Goal: Task Accomplishment & Management: Manage account settings

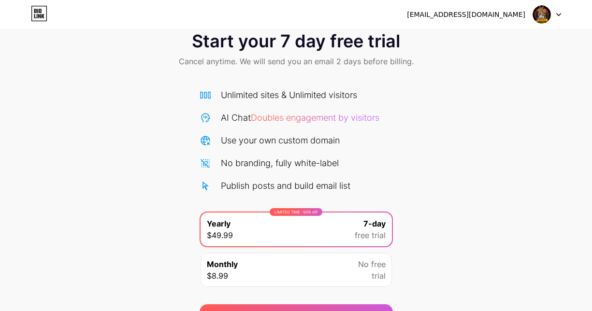
scroll to position [14, 0]
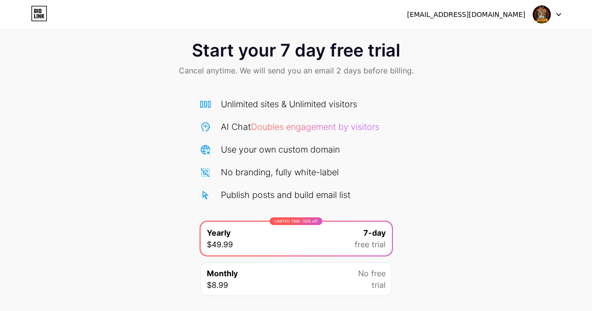
click at [560, 13] on icon at bounding box center [558, 14] width 5 height 3
click at [465, 40] on li "Logout" at bounding box center [501, 40] width 120 height 26
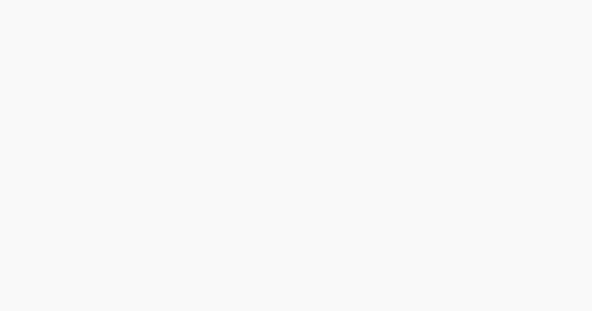
scroll to position [0, 0]
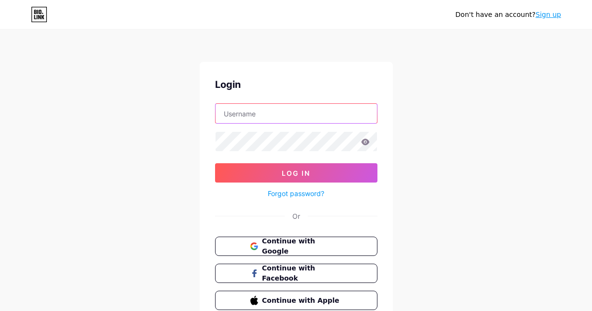
type input "[EMAIL_ADDRESS][DOMAIN_NAME]"
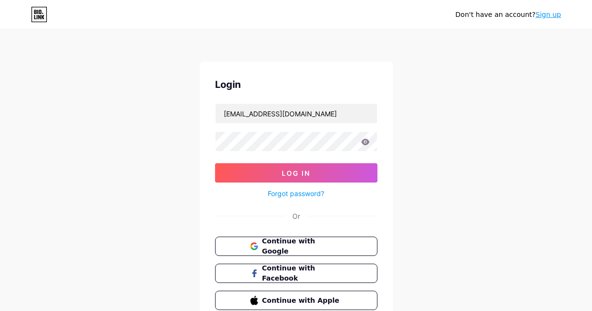
click at [104, 97] on div "Don't have an account? Sign up Login seanryuga062@gmail.com Log In Forgot passw…" at bounding box center [296, 178] width 592 height 357
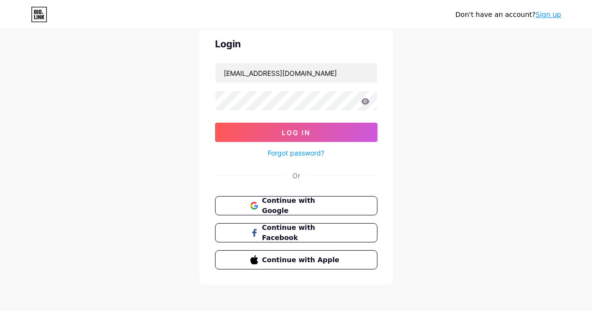
scroll to position [45, 0]
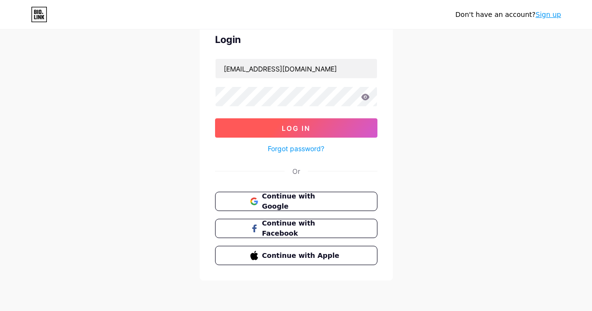
click at [310, 129] on span "Log In" at bounding box center [296, 128] width 29 height 8
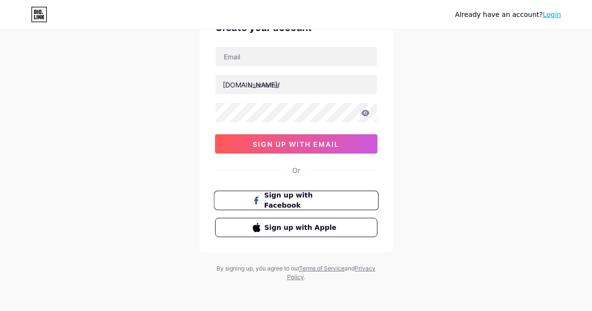
scroll to position [58, 0]
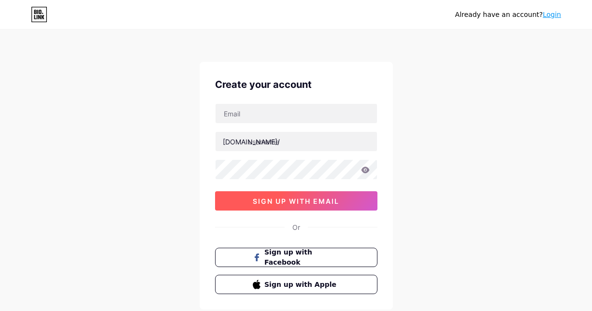
click at [319, 197] on span "sign up with email" at bounding box center [296, 201] width 87 height 8
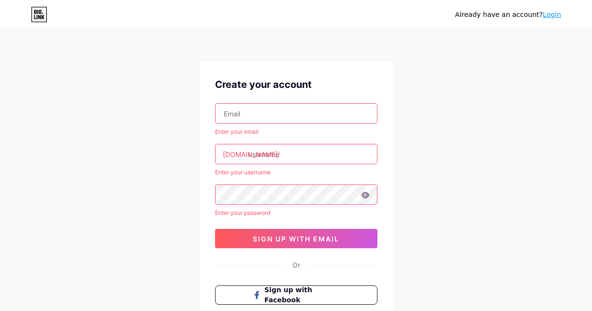
click at [559, 17] on link "Login" at bounding box center [552, 15] width 18 height 8
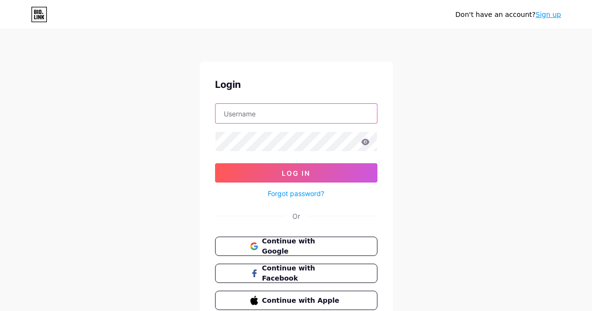
type input "seanryuga062@gmail.com"
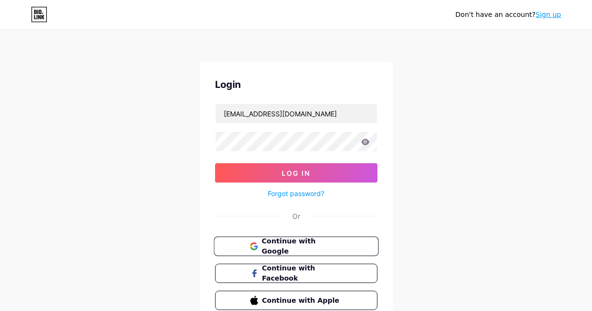
click at [292, 247] on span "Continue with Google" at bounding box center [302, 246] width 81 height 21
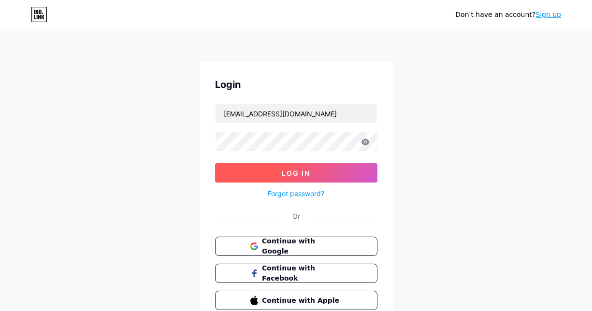
click at [303, 170] on span "Log In" at bounding box center [296, 173] width 29 height 8
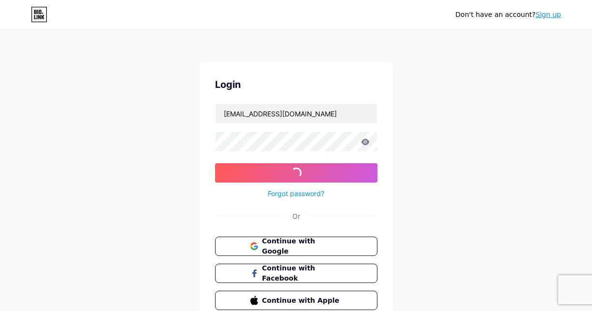
click at [85, 118] on div "Don't have an account? Sign up Login seanryuga062@gmail.com Log In Forgot passw…" at bounding box center [296, 178] width 592 height 357
click at [382, 63] on div "Login seanryuga062@gmail.com Log In Forgot password? Or Continue with Google Co…" at bounding box center [296, 194] width 193 height 264
click at [366, 145] on icon at bounding box center [365, 142] width 8 height 6
click at [494, 116] on div "Don't have an account? Sign up Login seanryuga062@gmail.com Log In Forgot passw…" at bounding box center [296, 178] width 592 height 357
click at [40, 158] on div "Don't have an account? Sign up Login seanryuga062@gmail.com Log In Forgot passw…" at bounding box center [296, 178] width 592 height 357
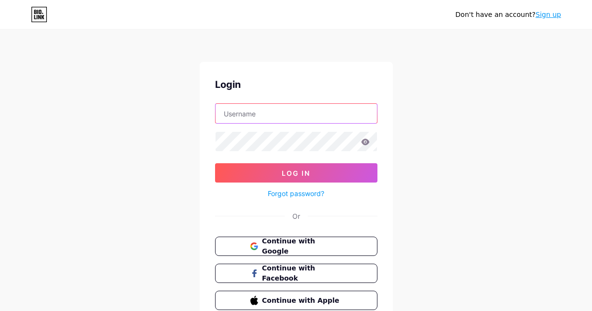
type input "[EMAIL_ADDRESS][DOMAIN_NAME]"
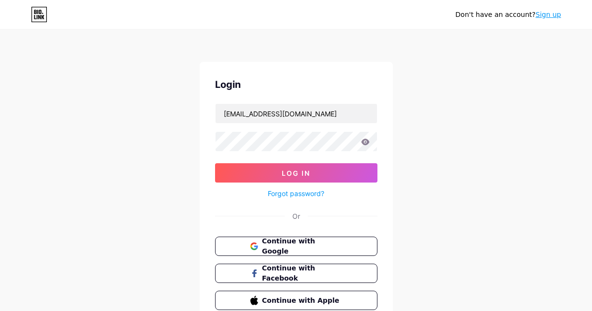
click at [99, 160] on div "Don't have an account? Sign up Login [EMAIL_ADDRESS][DOMAIN_NAME] Log In Forgot…" at bounding box center [296, 178] width 592 height 357
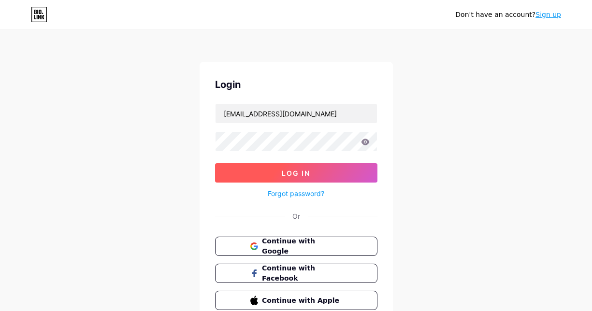
click at [286, 174] on span "Log In" at bounding box center [296, 173] width 29 height 8
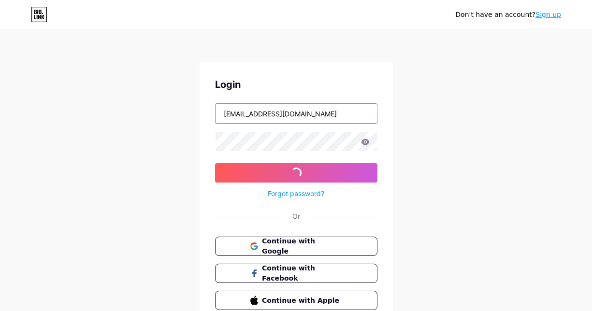
click at [324, 114] on input "[EMAIL_ADDRESS][DOMAIN_NAME]" at bounding box center [296, 113] width 161 height 19
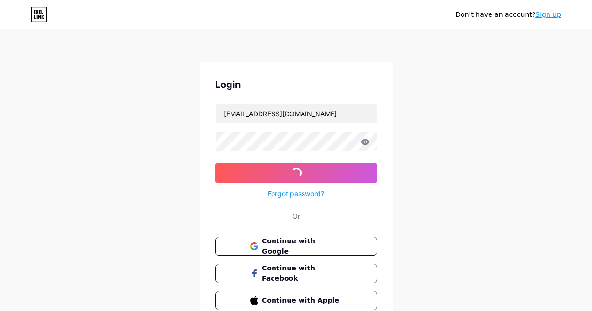
click at [465, 100] on div "Don't have an account? Sign up Login [EMAIL_ADDRESS][DOMAIN_NAME] Log In Forgot…" at bounding box center [296, 178] width 592 height 357
